Goal: Task Accomplishment & Management: Complete application form

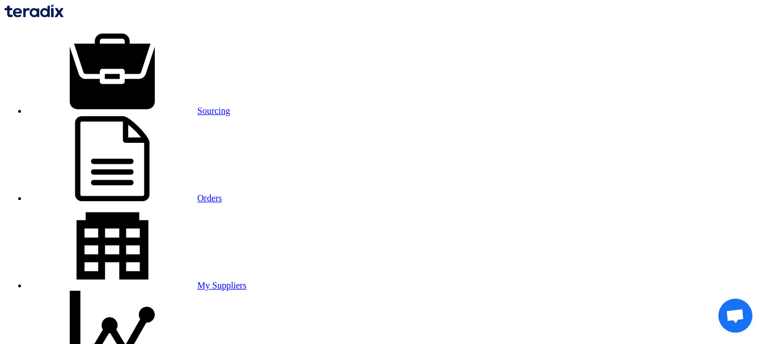
type input "8/14/2025"
type input "05"
type input "00"
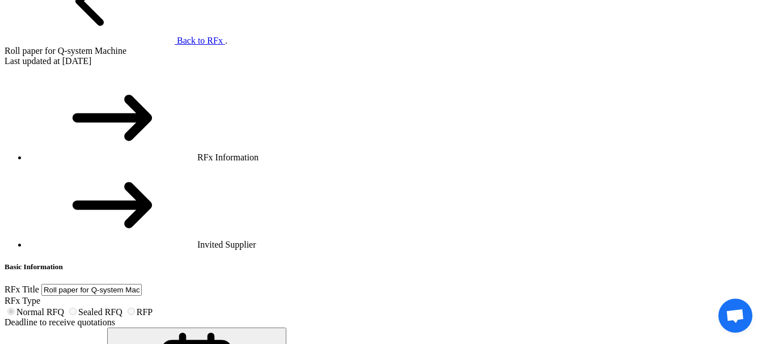
scroll to position [794, 0]
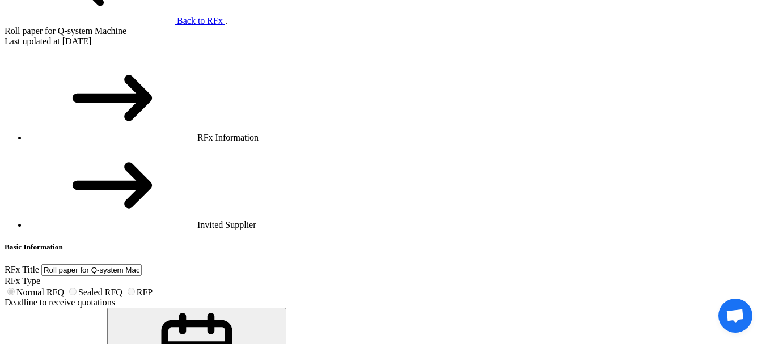
copy div "Thermal Paper roll 80*30M*13MM"
drag, startPoint x: 423, startPoint y: 178, endPoint x: 495, endPoint y: 182, distance: 71.6
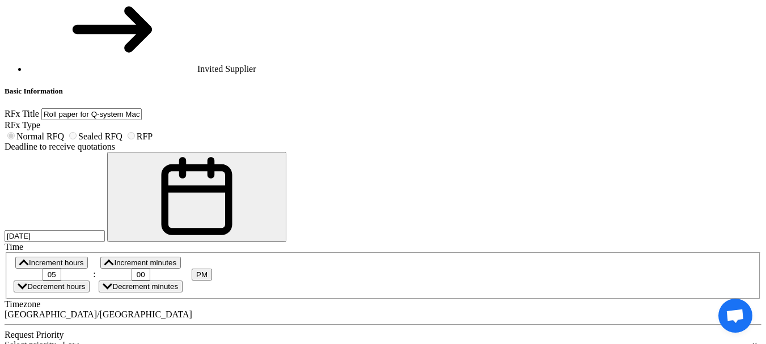
scroll to position [908, 0]
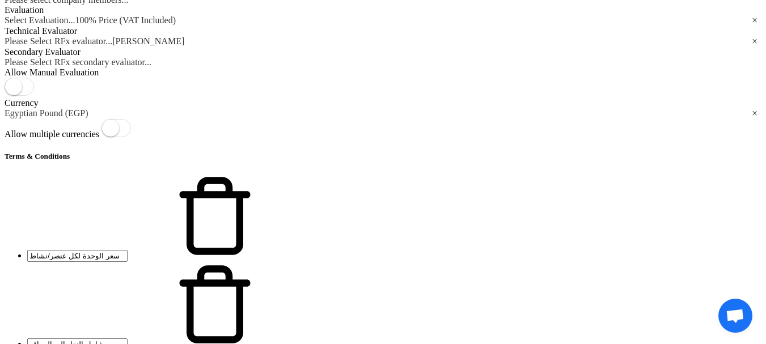
scroll to position [2282, 0]
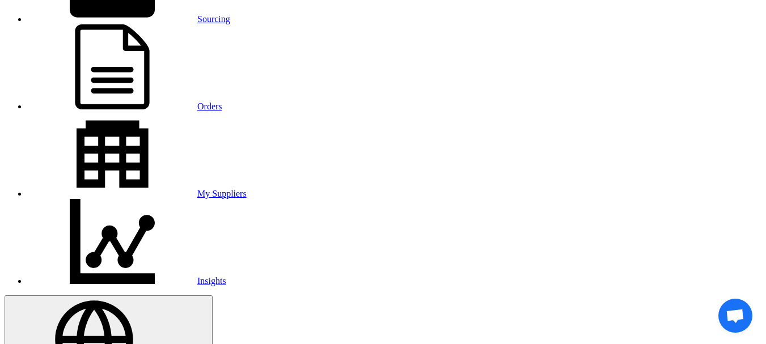
scroll to position [113, 0]
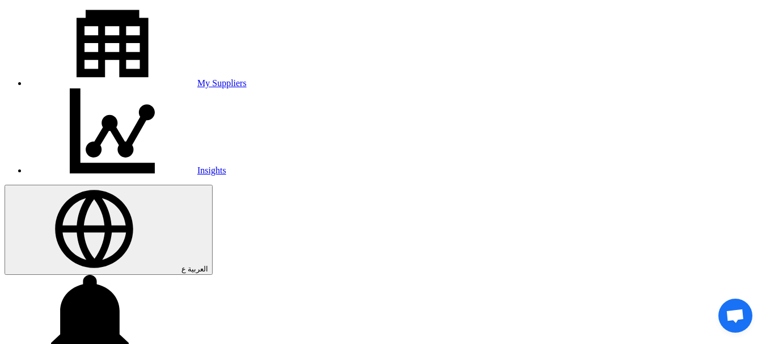
scroll to position [227, 0]
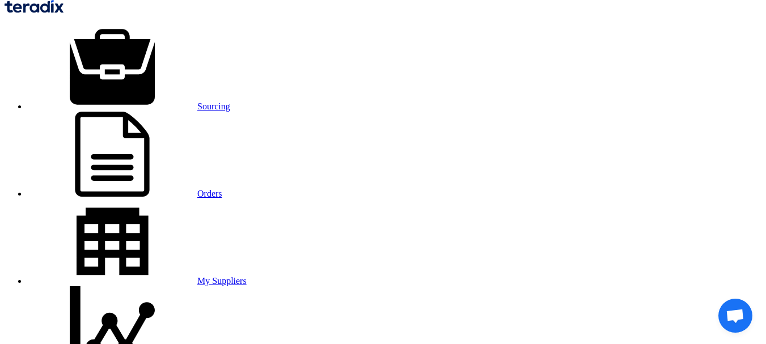
scroll to position [0, 0]
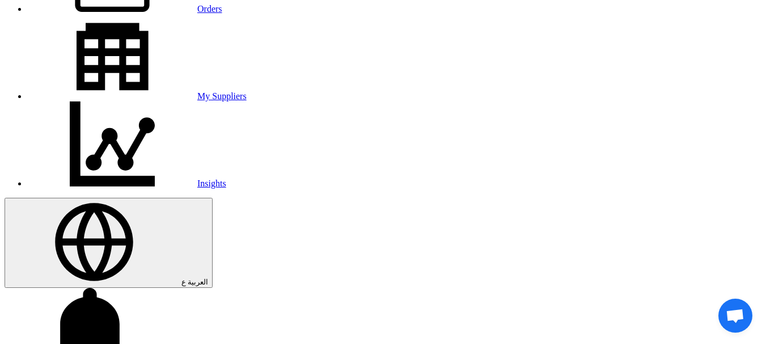
scroll to position [113, 0]
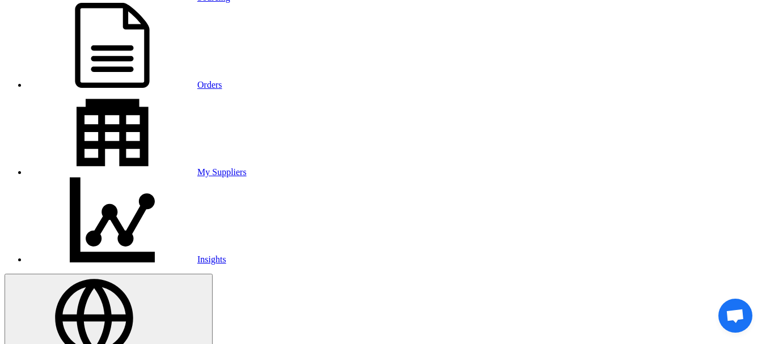
type input "بكر"
drag, startPoint x: 349, startPoint y: 175, endPoint x: 244, endPoint y: 145, distance: 109.7
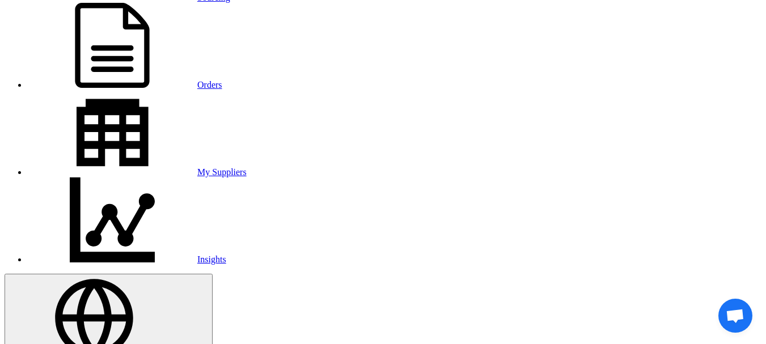
copy div "بكر بكر ورق يستخدم لماكينة الارقام"
paste textarea "بكر بكر ورق يستخدم لماكينة الارقام"
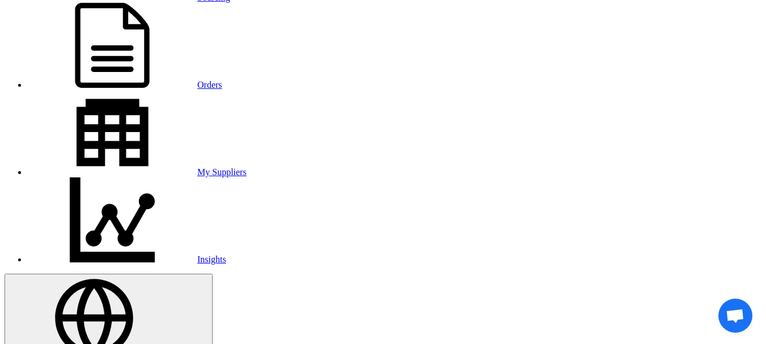
drag, startPoint x: 293, startPoint y: 154, endPoint x: 226, endPoint y: 141, distance: 68.9
type textarea "بكر ورق يستخدم لماكينة الارقام"
paste input "بكر"
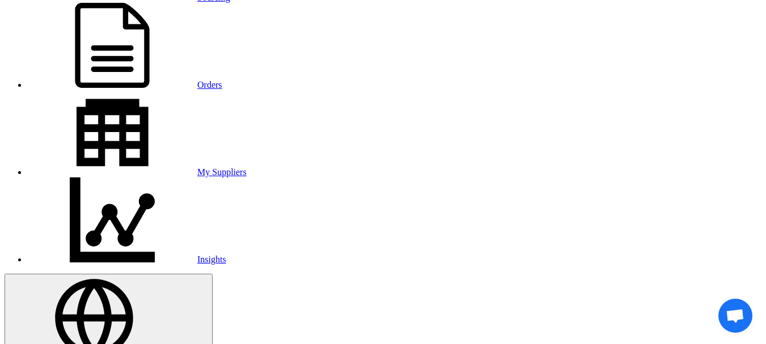
type input "بكر"
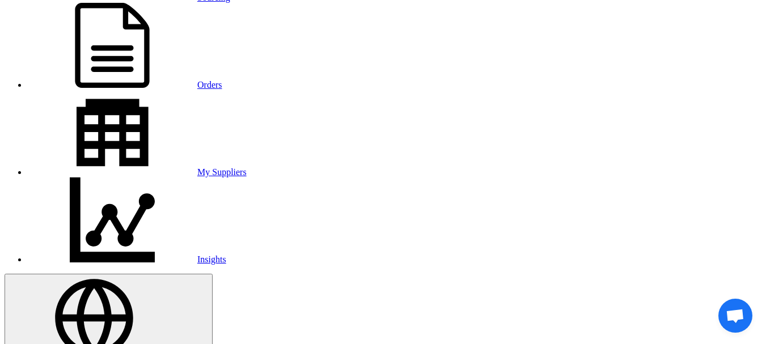
paste textarea "بكر"
type textarea "بكر"
paste input "بكر"
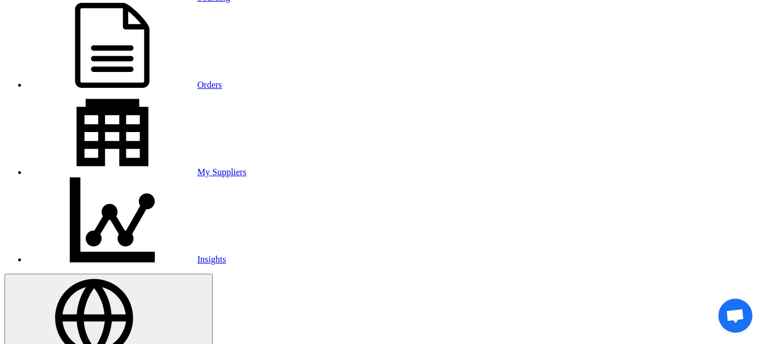
type input "بكر"
drag, startPoint x: 292, startPoint y: 154, endPoint x: 222, endPoint y: 135, distance: 71.8
type textarea "بكر ورق يستخدم لماكينة الارقام"
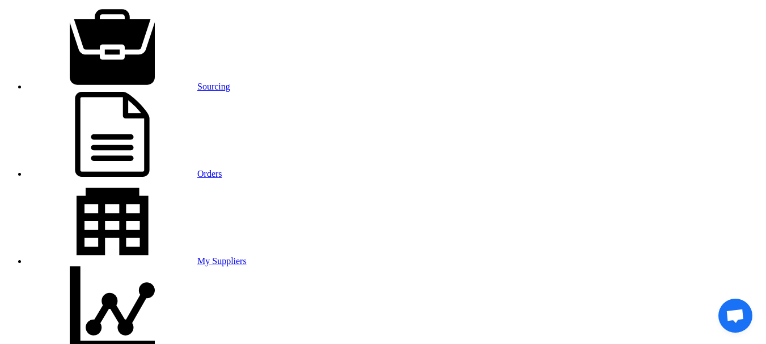
scroll to position [0, 0]
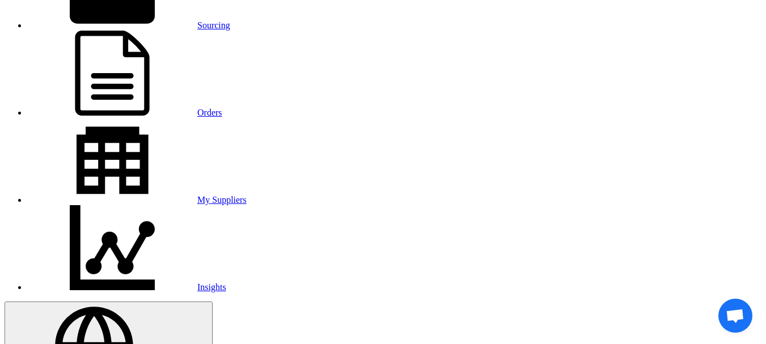
scroll to position [113, 0]
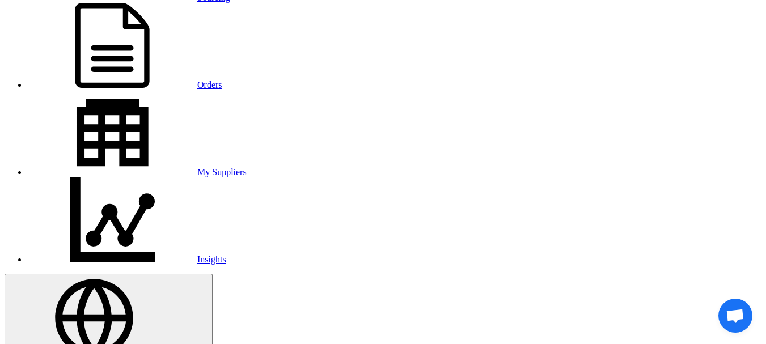
type input "شفاطات حمامات"
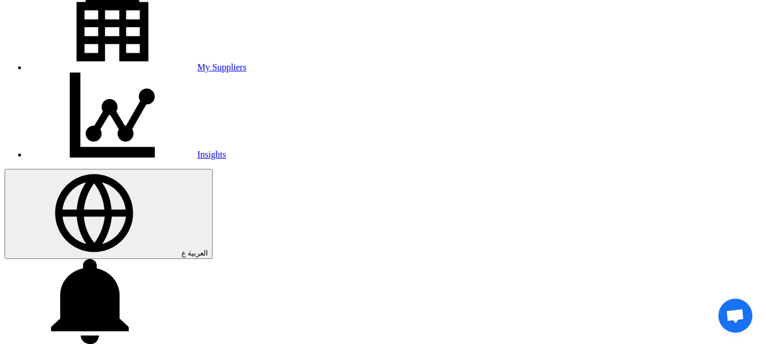
scroll to position [340, 0]
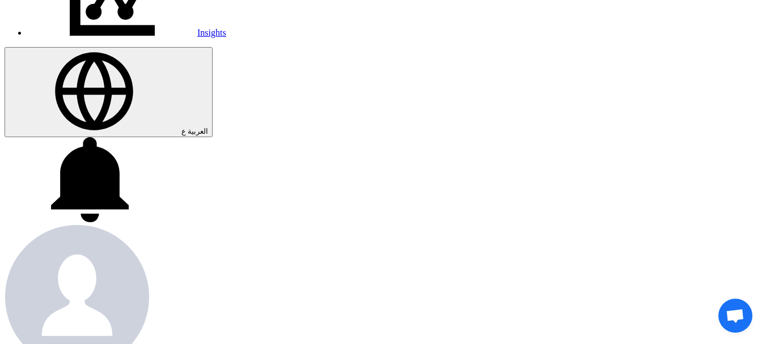
type input "8/19/2025"
radio input "true"
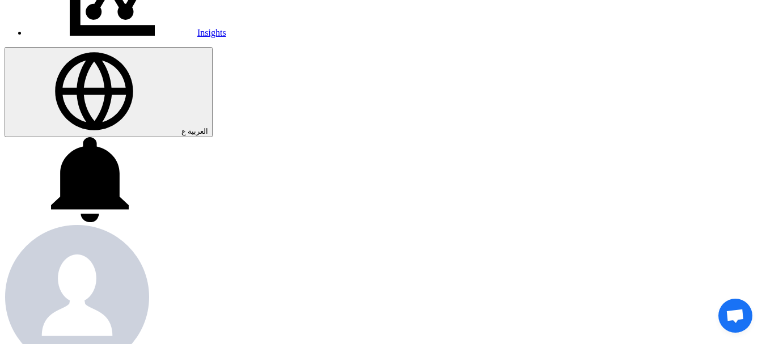
paste input "KAYAN-PR-716-2025"
type input "KAYAN-PR-716-2025"
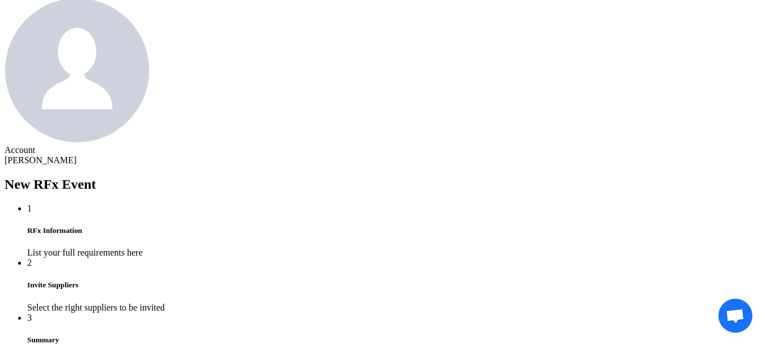
scroll to position [681, 0]
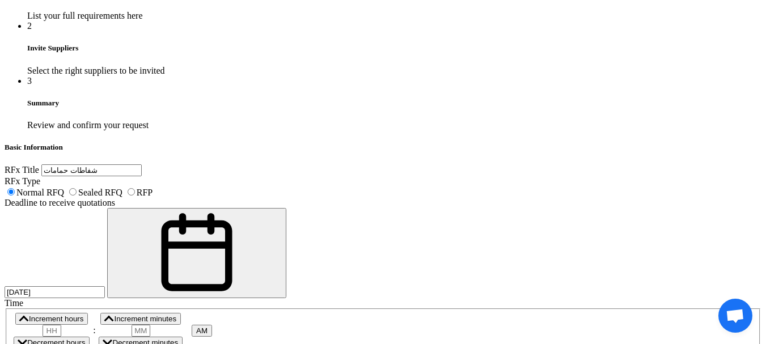
scroll to position [908, 0]
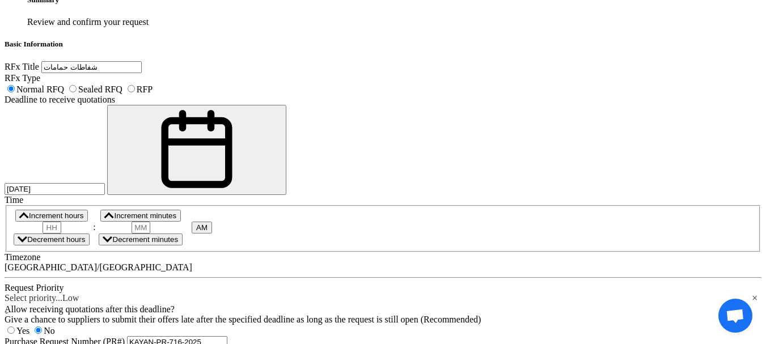
paste div
type input "5"
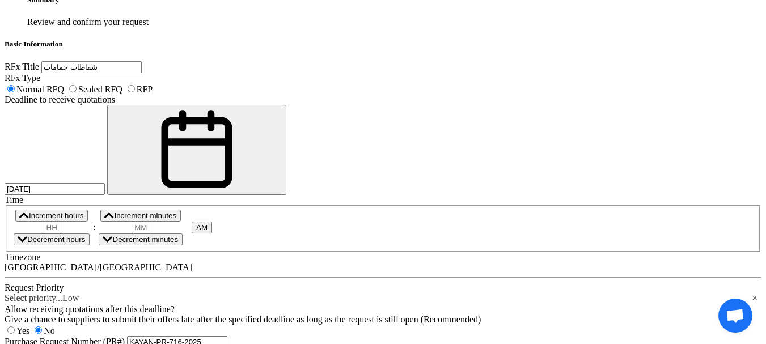
paste div
type input "6"
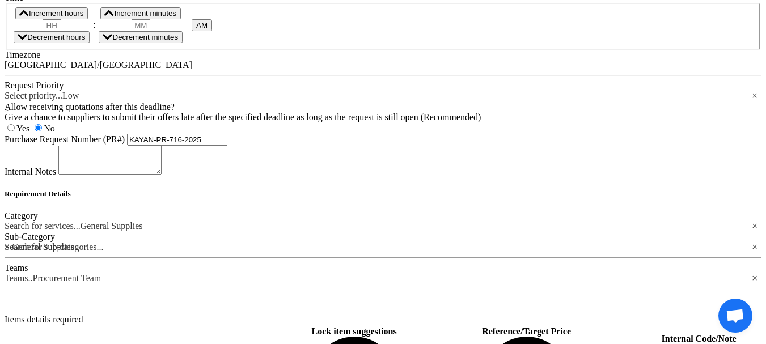
scroll to position [1134, 0]
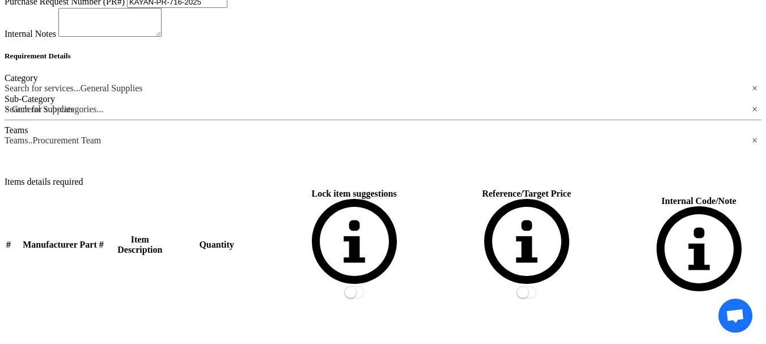
scroll to position [1361, 0]
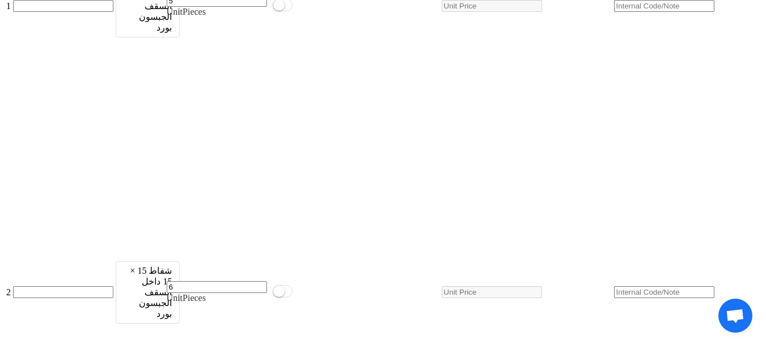
scroll to position [1702, 0]
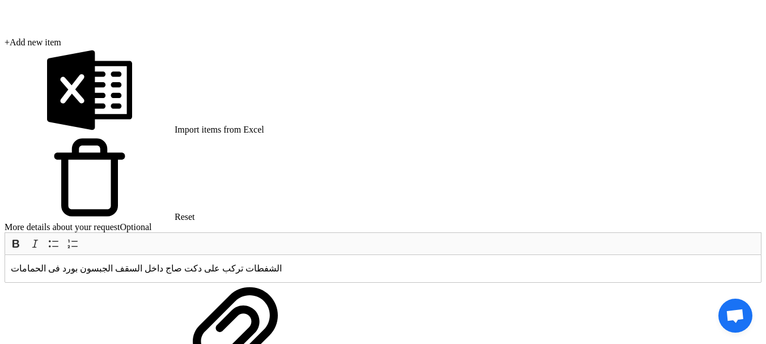
scroll to position [2091, 0]
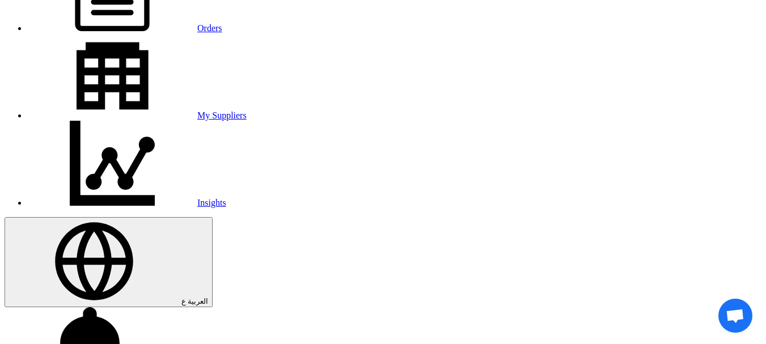
drag, startPoint x: 271, startPoint y: 190, endPoint x: 242, endPoint y: 185, distance: 29.4
type input "05"
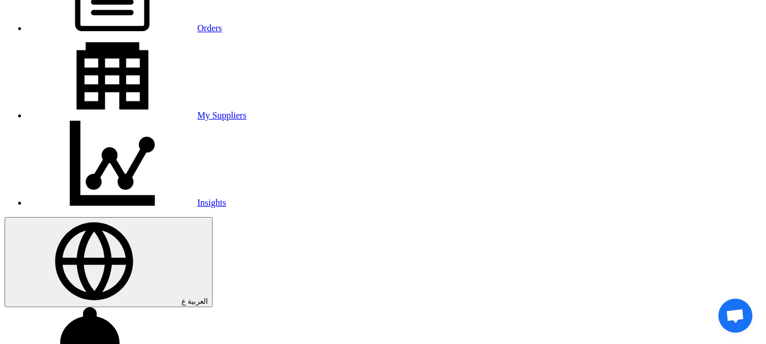
type input "00"
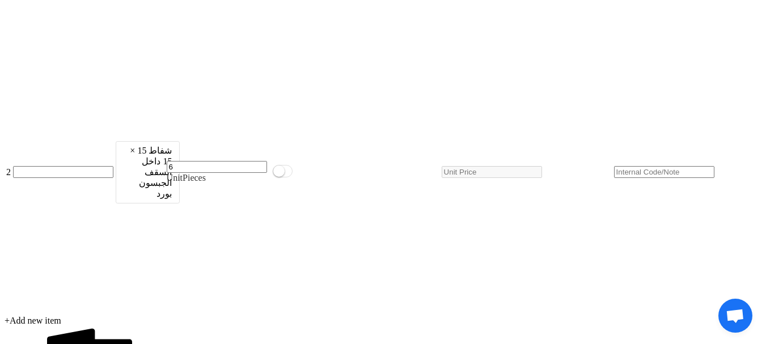
scroll to position [2212, 0]
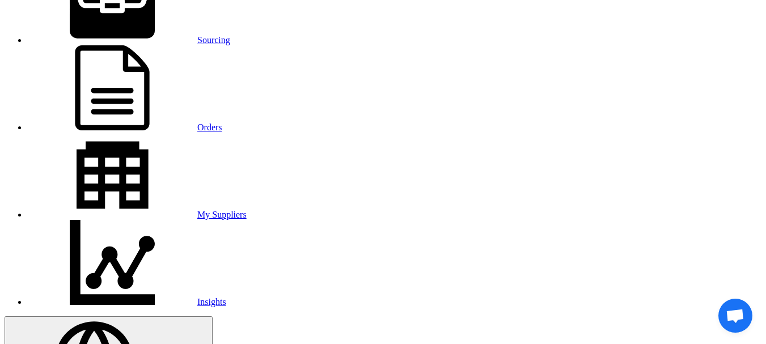
scroll to position [113, 0]
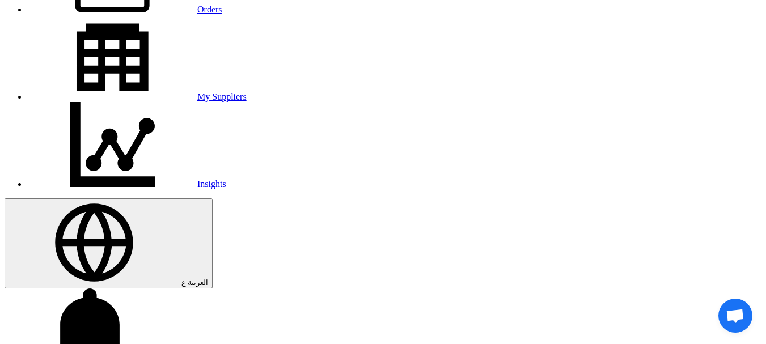
scroll to position [227, 0]
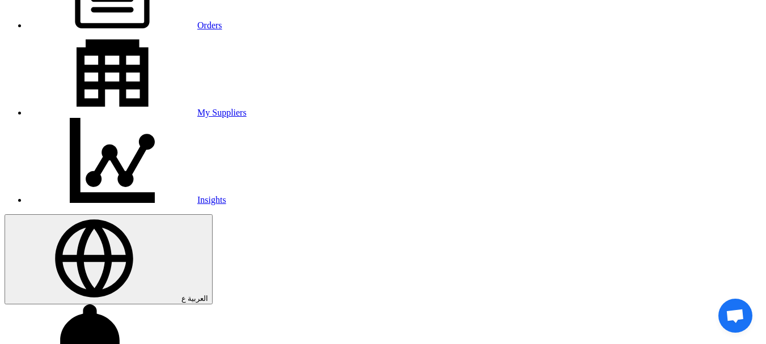
scroll to position [160, 0]
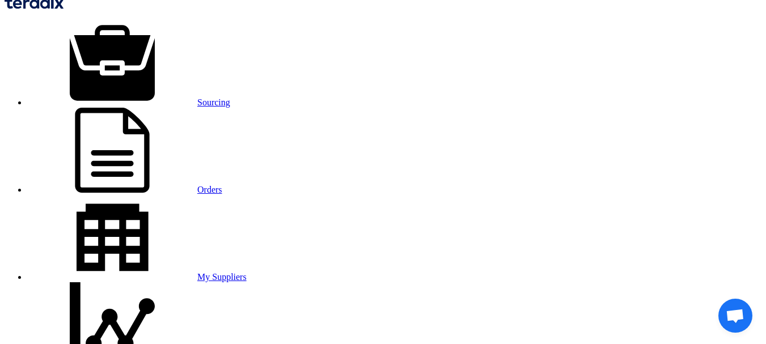
scroll to position [0, 0]
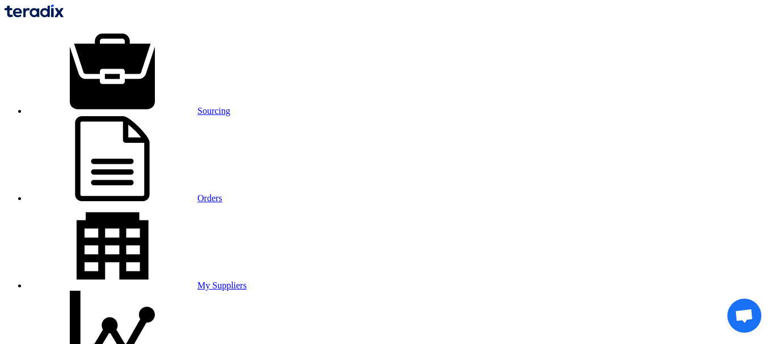
scroll to position [205, 0]
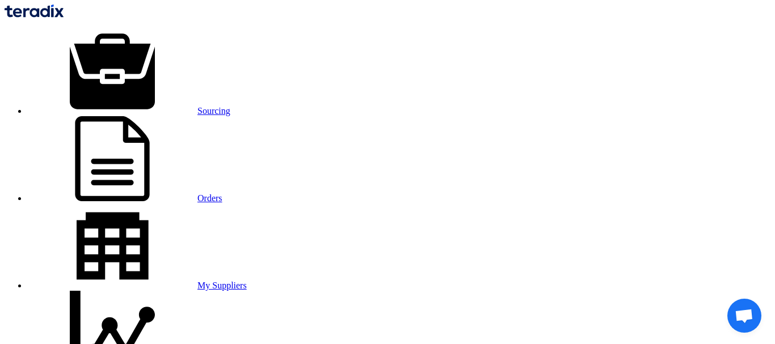
checkbox input "true"
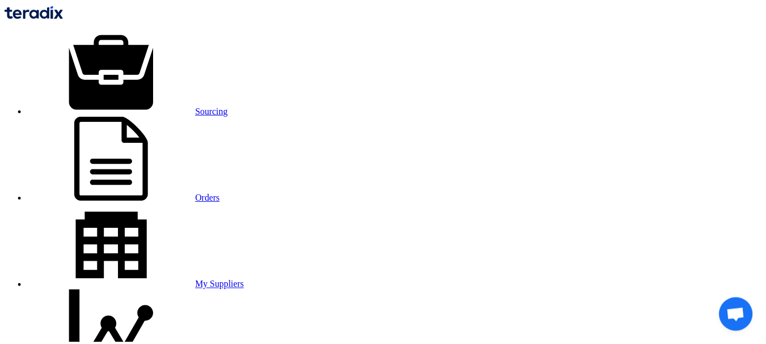
scroll to position [113, 0]
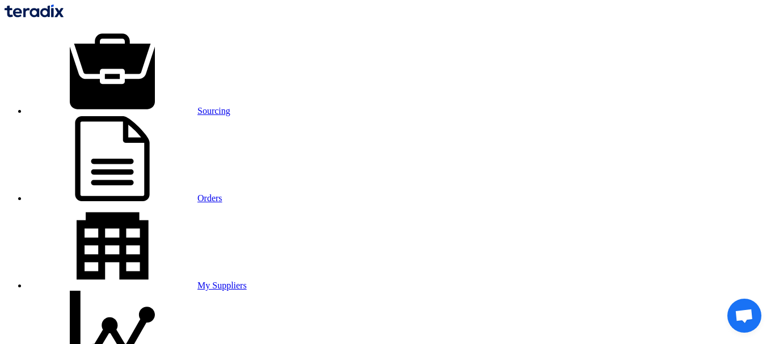
checkbox input "true"
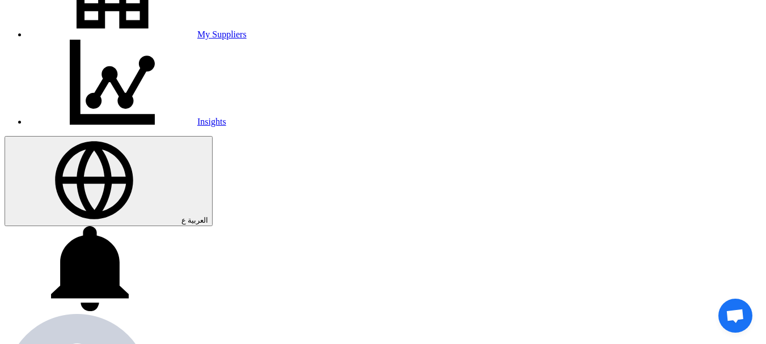
scroll to position [365, 0]
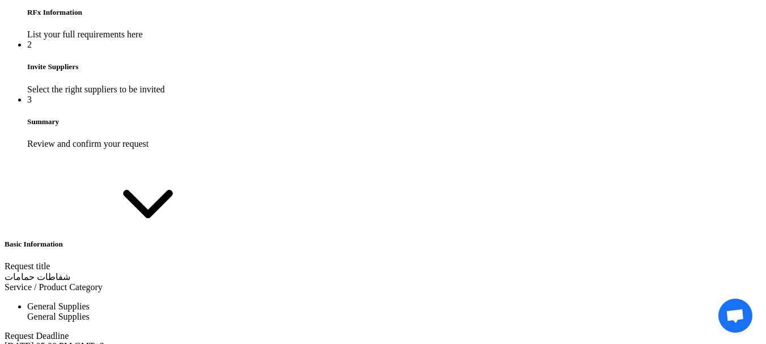
scroll to position [1091, 0]
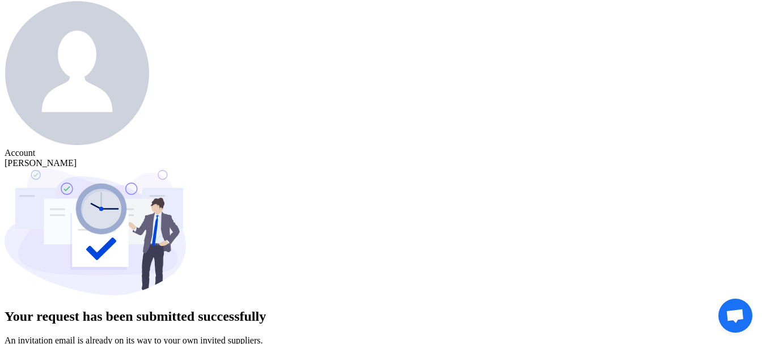
scroll to position [567, 0]
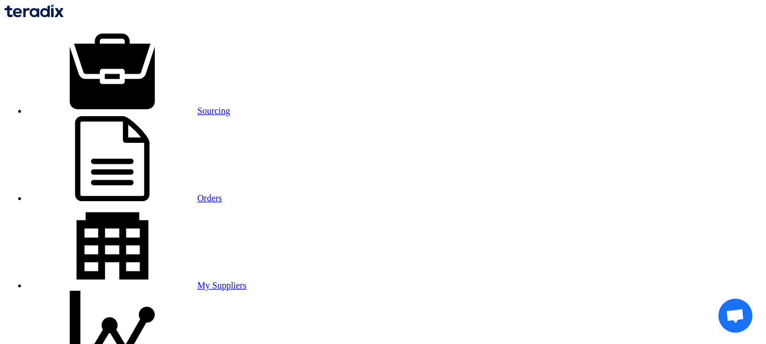
type input "8/19/2025"
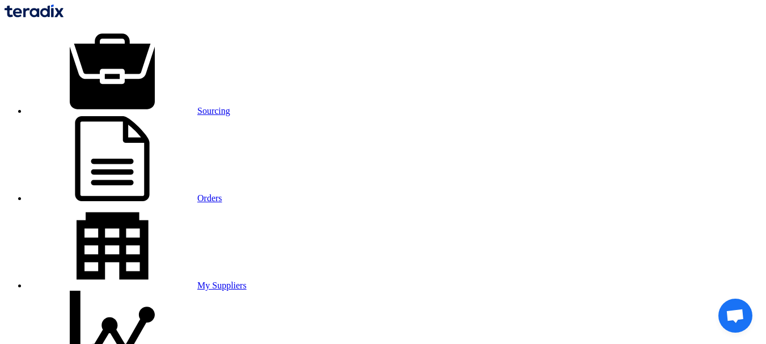
type input "05"
type input "00"
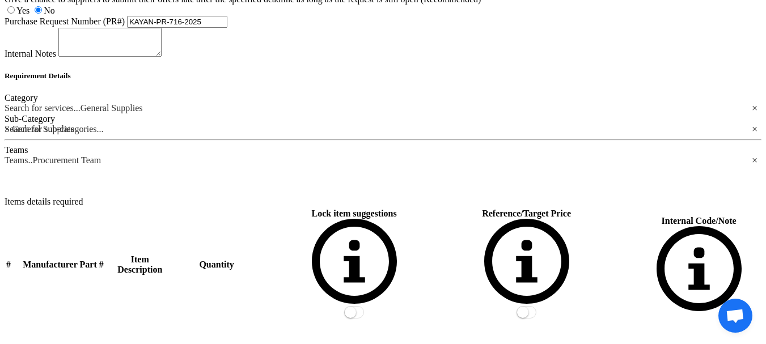
scroll to position [1361, 0]
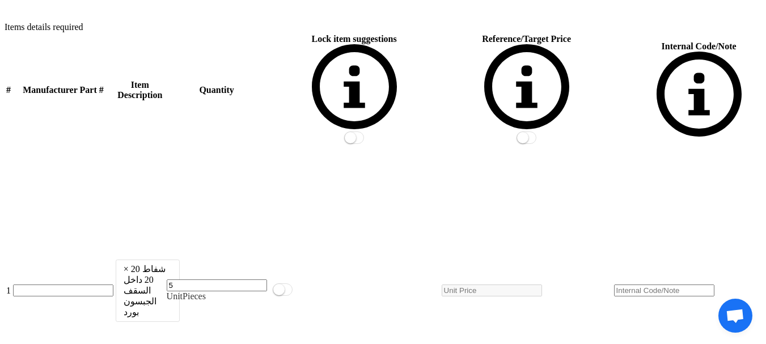
scroll to position [1497, 0]
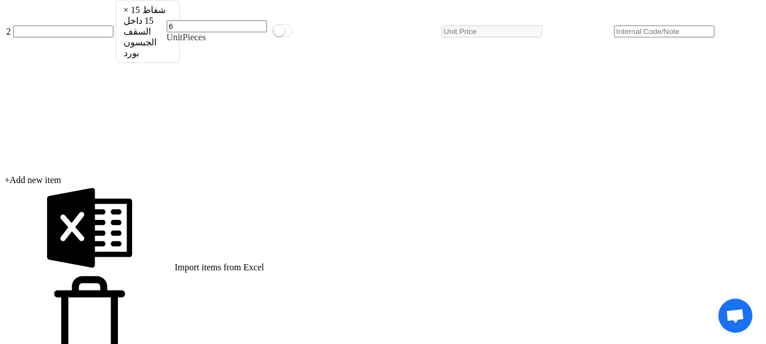
scroll to position [2065, 0]
